Goal: Task Accomplishment & Management: Use online tool/utility

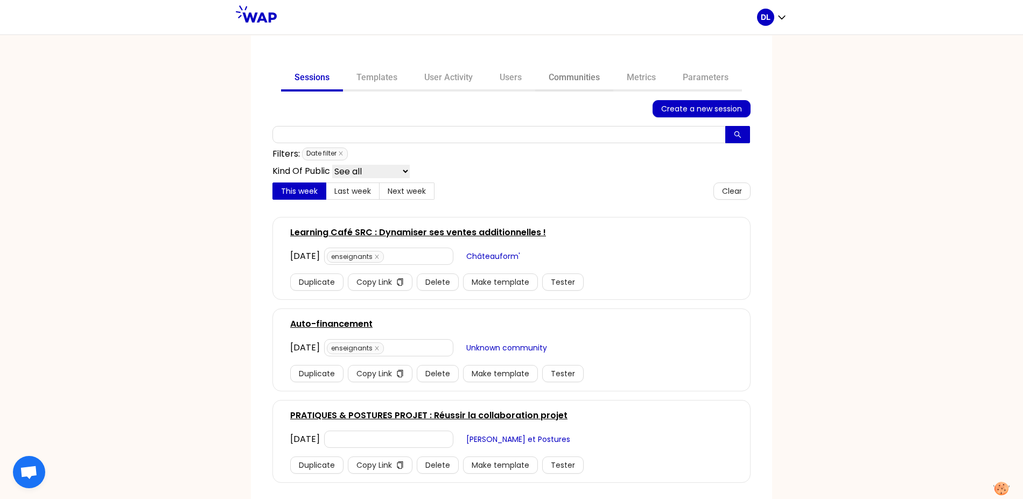
click at [563, 77] on link "Communities" at bounding box center [574, 79] width 78 height 26
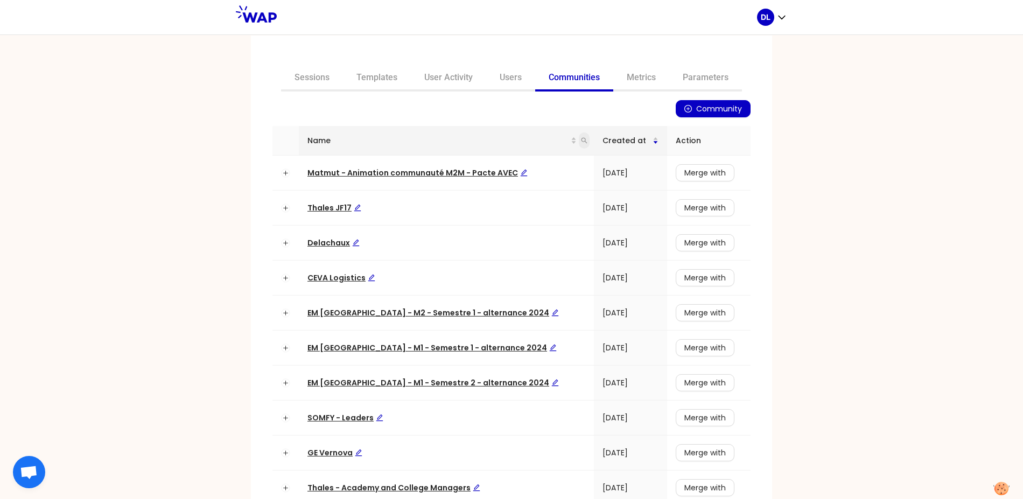
click at [581, 139] on icon "search" at bounding box center [584, 140] width 6 height 6
type input "learning"
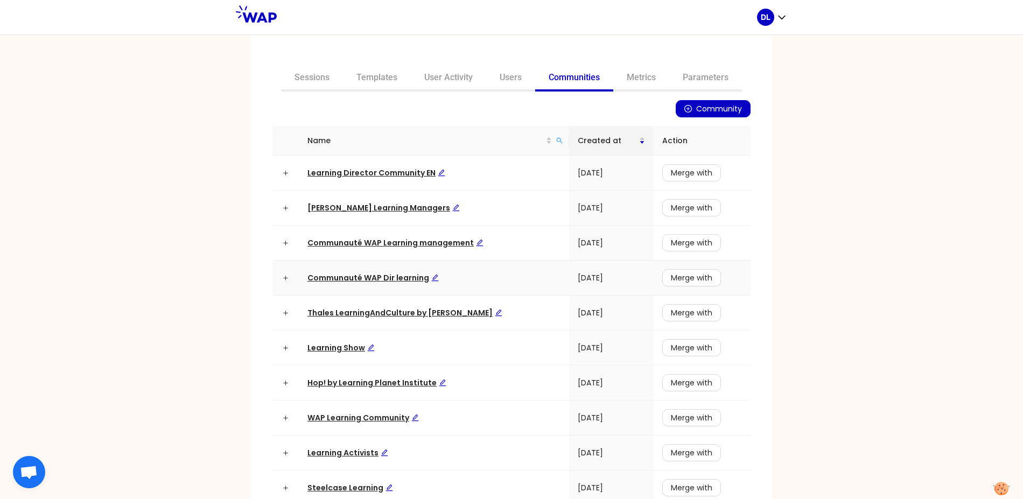
click at [390, 279] on span "Communauté WAP Dir learning" at bounding box center [372, 277] width 131 height 11
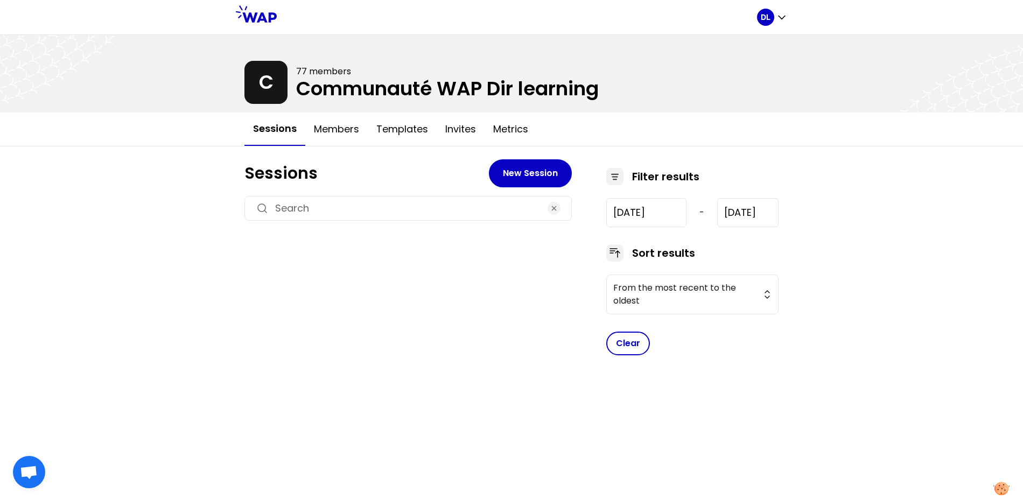
type input "[DATE]"
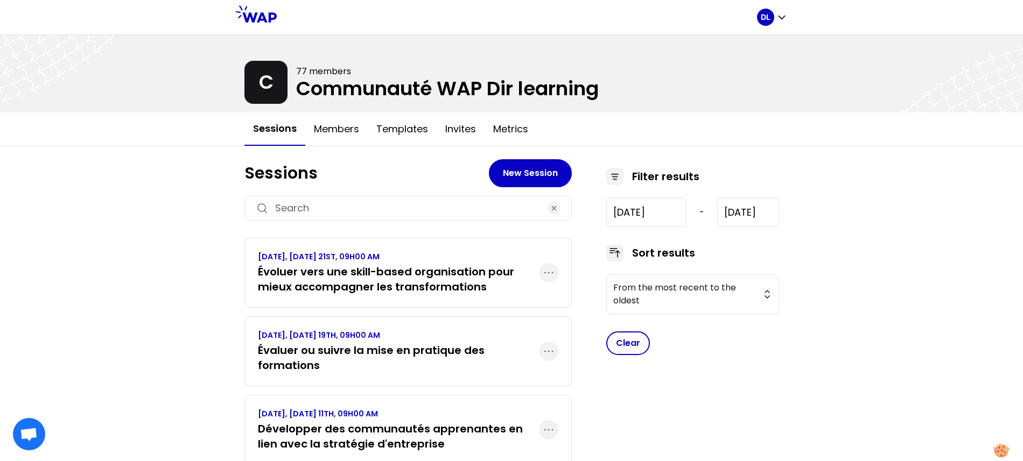
click at [378, 272] on h3 "Évoluer vers une skill-based organisation pour mieux accompagner les transforma…" at bounding box center [398, 279] width 281 height 30
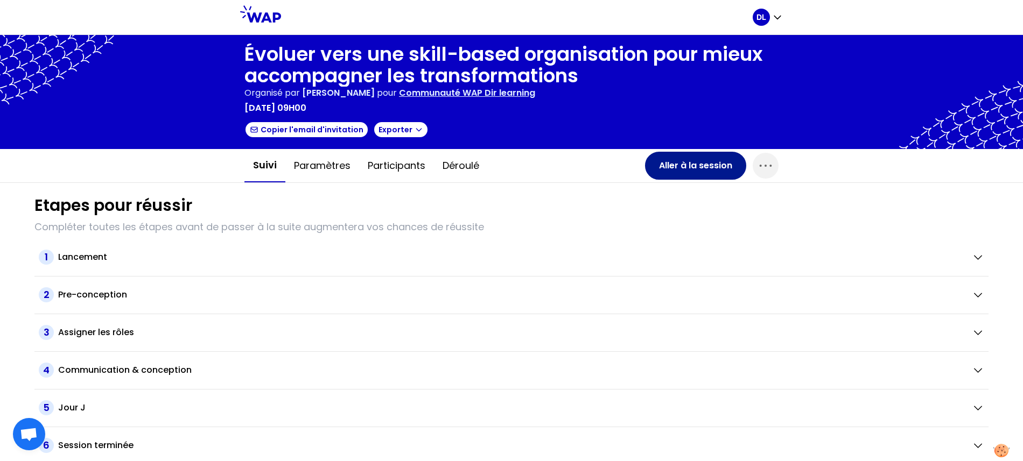
click at [687, 167] on button "Aller à la session" at bounding box center [695, 166] width 101 height 28
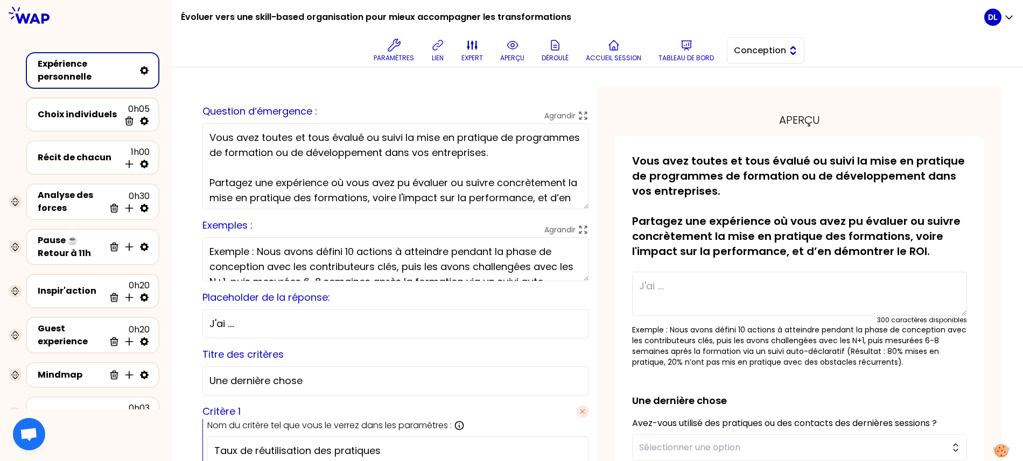
click at [763, 43] on button "Conception" at bounding box center [765, 50] width 77 height 27
click at [745, 101] on li "Facilitation" at bounding box center [765, 94] width 76 height 17
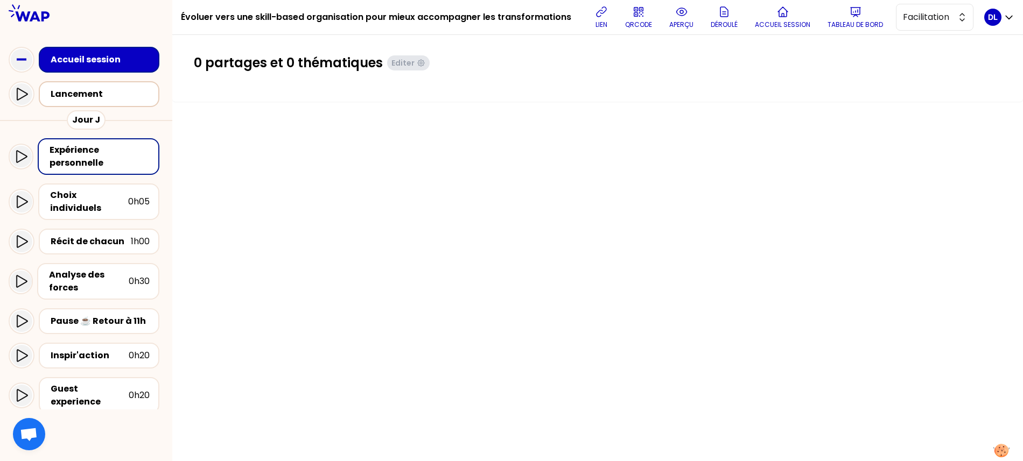
click at [90, 93] on div "Lancement" at bounding box center [102, 94] width 103 height 13
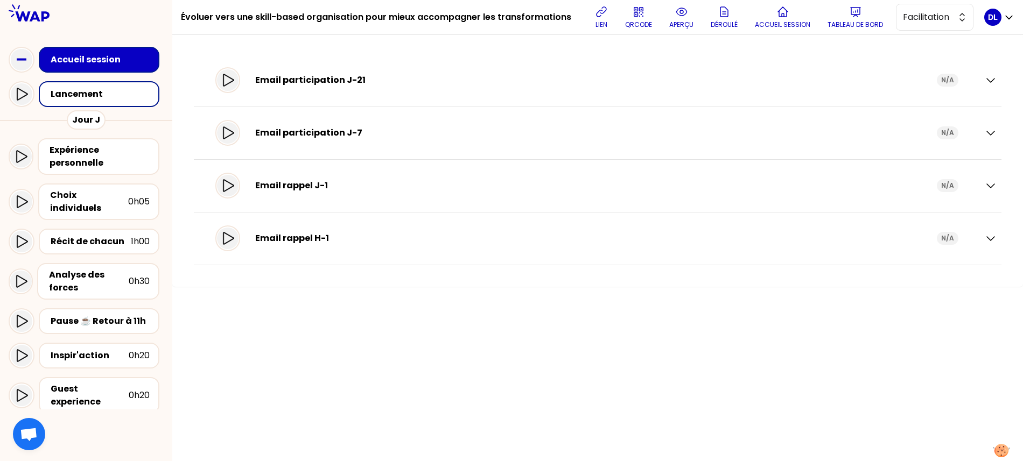
click at [289, 80] on div "Email participation J-21" at bounding box center [595, 80] width 681 height 13
click at [285, 81] on div "Email participation J-21" at bounding box center [595, 80] width 681 height 13
click at [991, 80] on icon "button" at bounding box center [991, 81] width 8 height 4
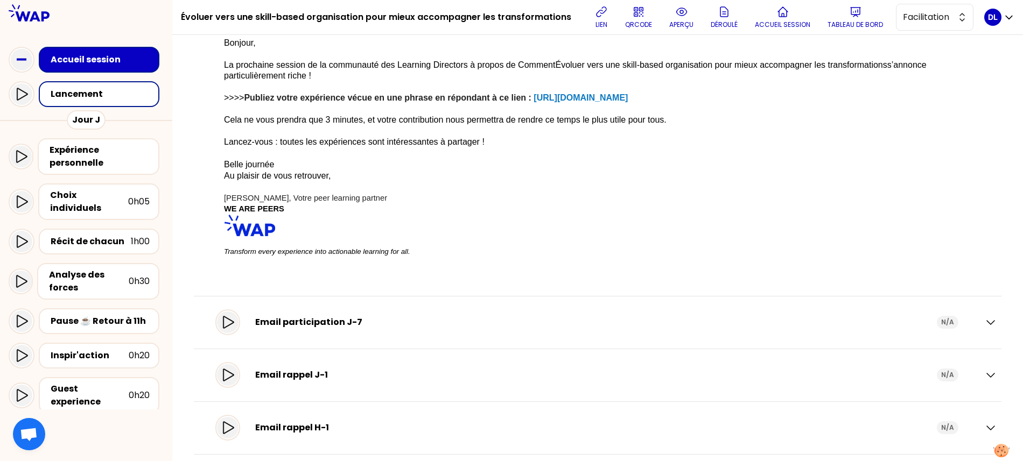
scroll to position [128, 0]
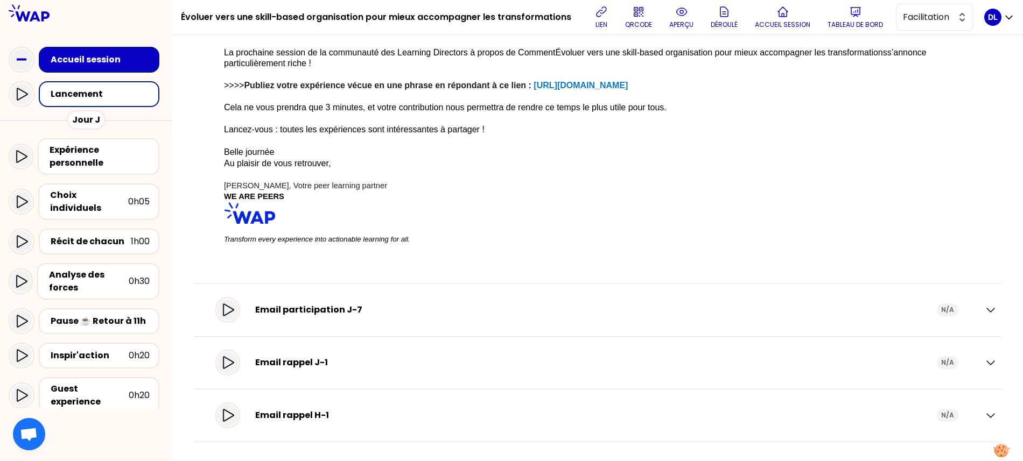
click at [279, 305] on div "Email participation J-7" at bounding box center [595, 310] width 681 height 13
click at [991, 308] on icon "button" at bounding box center [990, 310] width 13 height 13
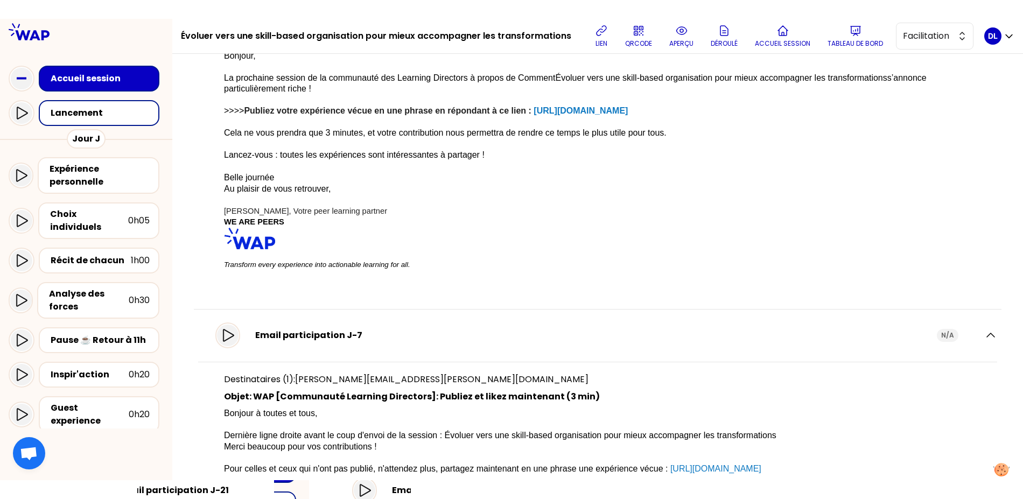
scroll to position [0, 0]
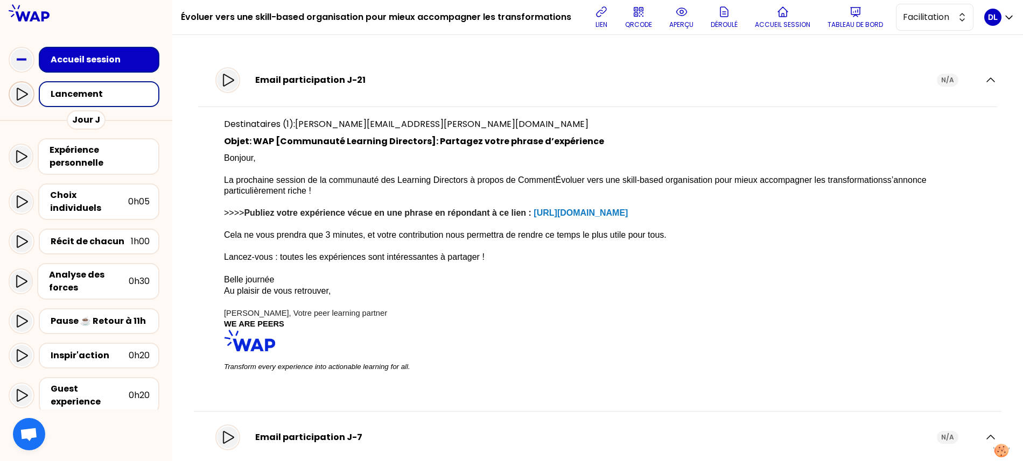
click at [23, 99] on icon at bounding box center [21, 94] width 13 height 13
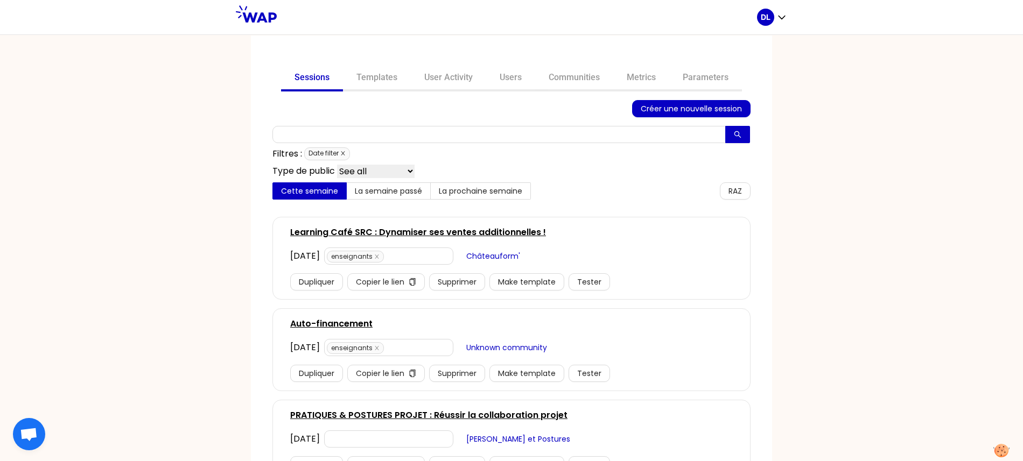
click at [343, 151] on icon "close" at bounding box center [342, 153] width 5 height 5
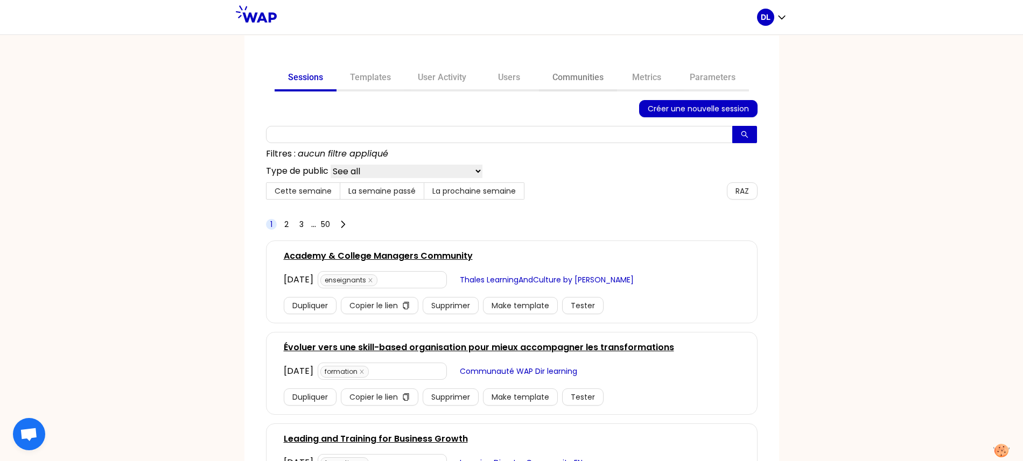
click at [599, 77] on link "Communities" at bounding box center [578, 79] width 78 height 26
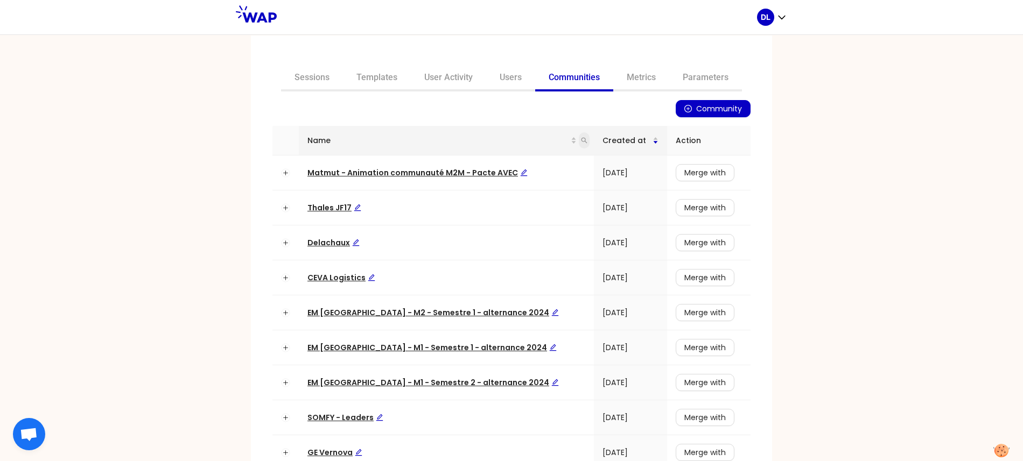
click at [581, 143] on icon "search" at bounding box center [584, 140] width 6 height 6
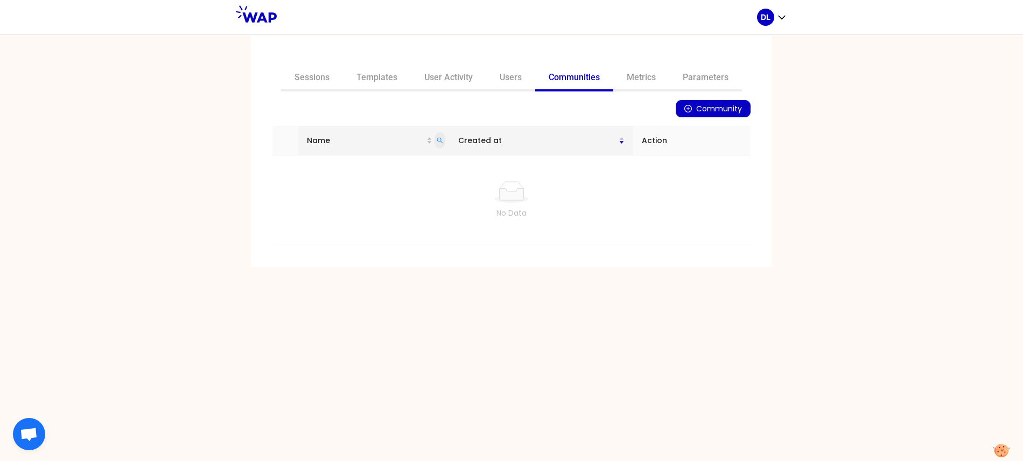
click at [443, 138] on icon "search" at bounding box center [439, 140] width 6 height 6
click at [401, 164] on input "learnign" at bounding box center [393, 163] width 101 height 17
type input "learning"
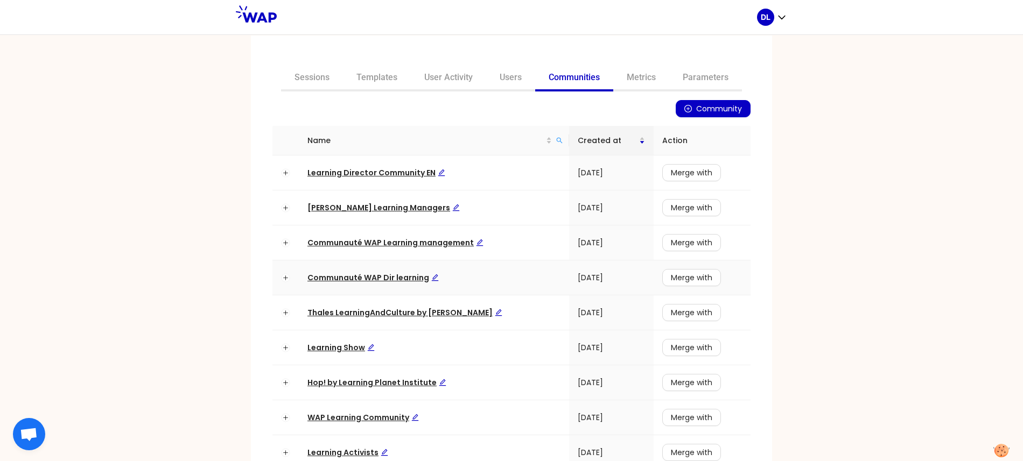
click at [338, 280] on span "Communauté WAP Dir learning" at bounding box center [372, 277] width 131 height 11
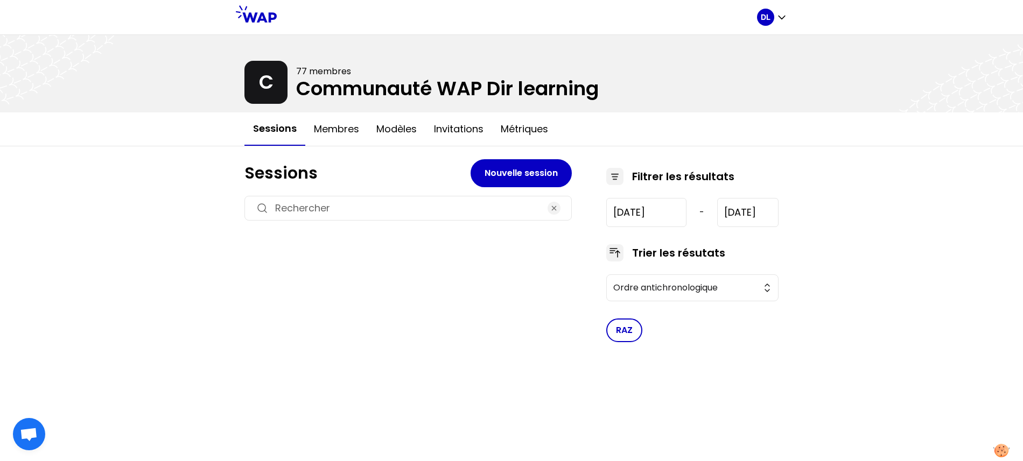
type input "[DATE]"
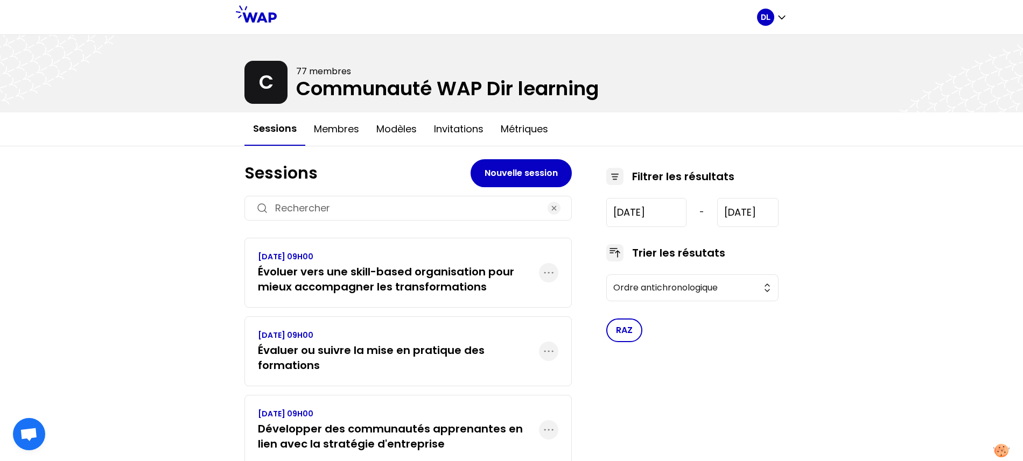
click at [423, 273] on h3 "Évoluer vers une skill-based organisation pour mieux accompagner les transforma…" at bounding box center [398, 279] width 281 height 30
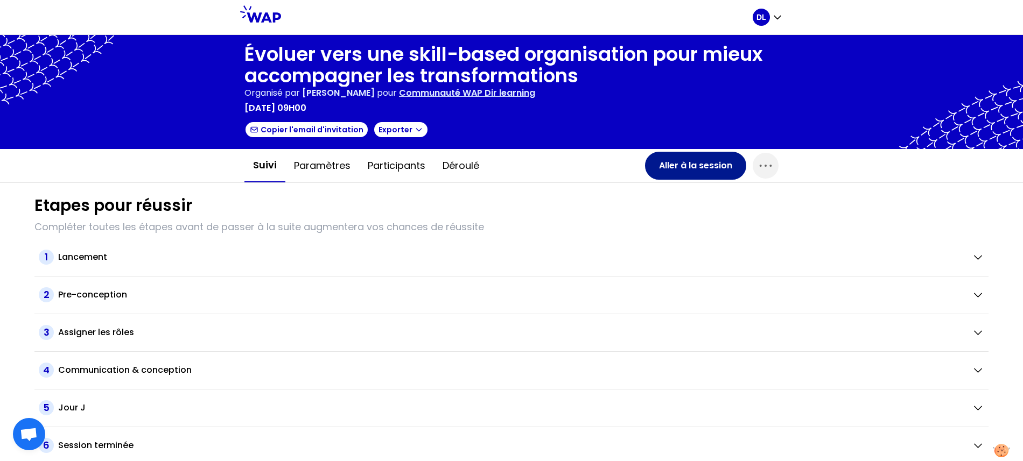
click at [693, 172] on button "Aller à la session" at bounding box center [695, 166] width 101 height 28
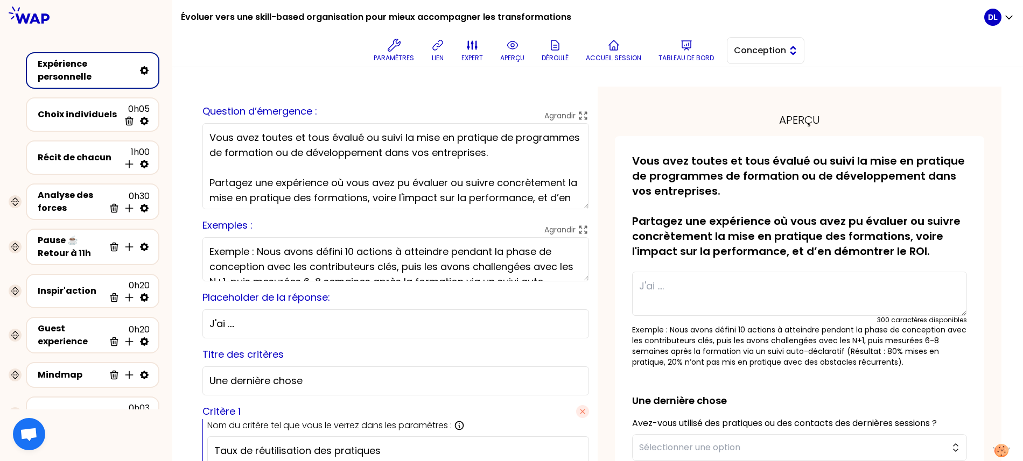
click at [769, 48] on span "Conception" at bounding box center [758, 50] width 48 height 13
click at [757, 100] on span "Facilitation" at bounding box center [772, 94] width 46 height 13
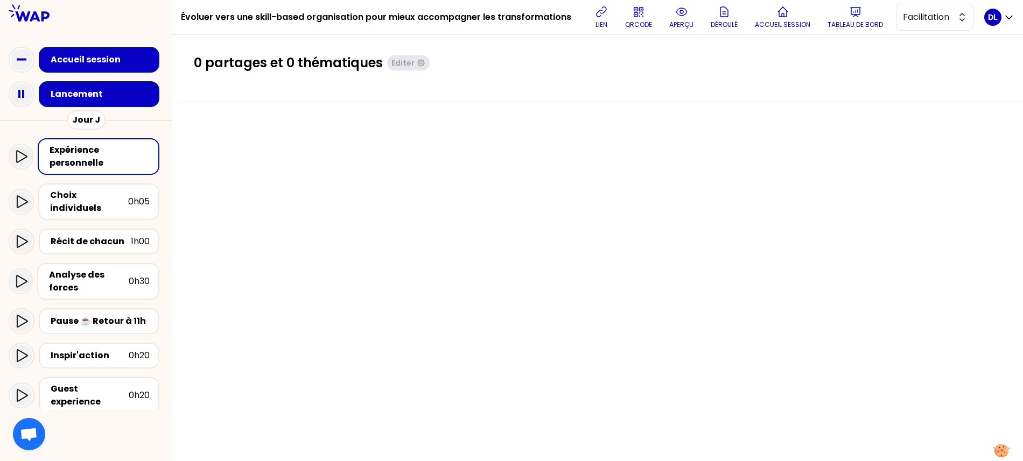
click at [103, 98] on div "Lancement" at bounding box center [102, 94] width 103 height 13
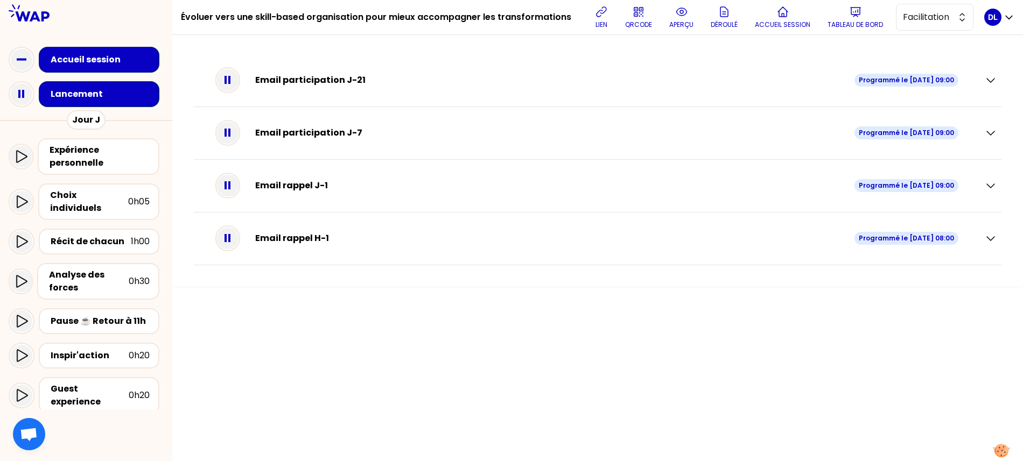
click at [294, 88] on div "Email participation J-21 Programmé le [DATE] 09:00" at bounding box center [603, 80] width 718 height 22
click at [989, 82] on icon "button" at bounding box center [991, 81] width 8 height 4
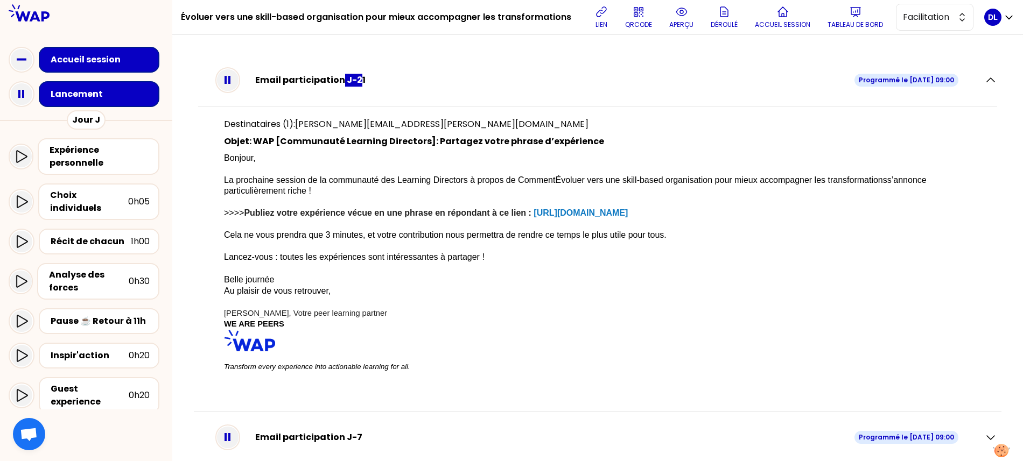
drag, startPoint x: 358, startPoint y: 79, endPoint x: 337, endPoint y: 79, distance: 20.5
click at [337, 79] on div "Email participation J-21" at bounding box center [554, 80] width 599 height 13
click at [321, 80] on div "Email participation J-21" at bounding box center [554, 80] width 599 height 13
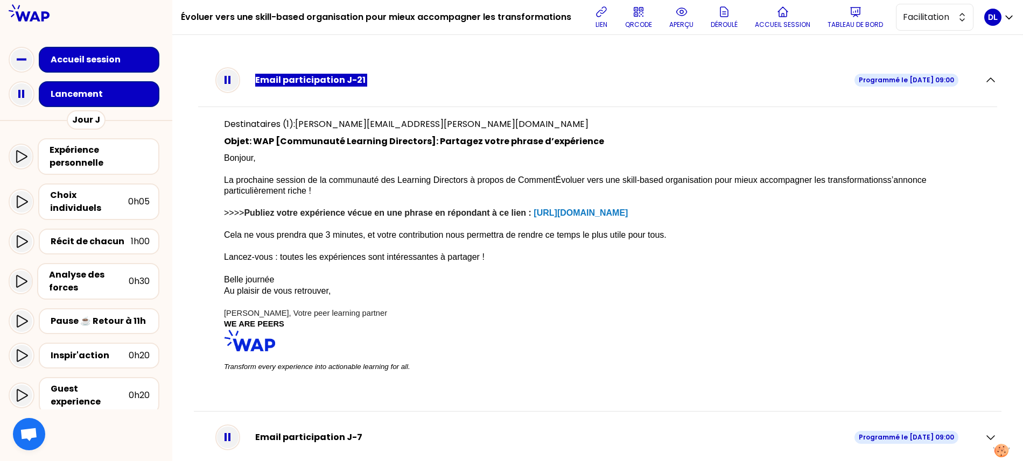
copy div "Email participation J-21"
